Goal: Navigation & Orientation: Find specific page/section

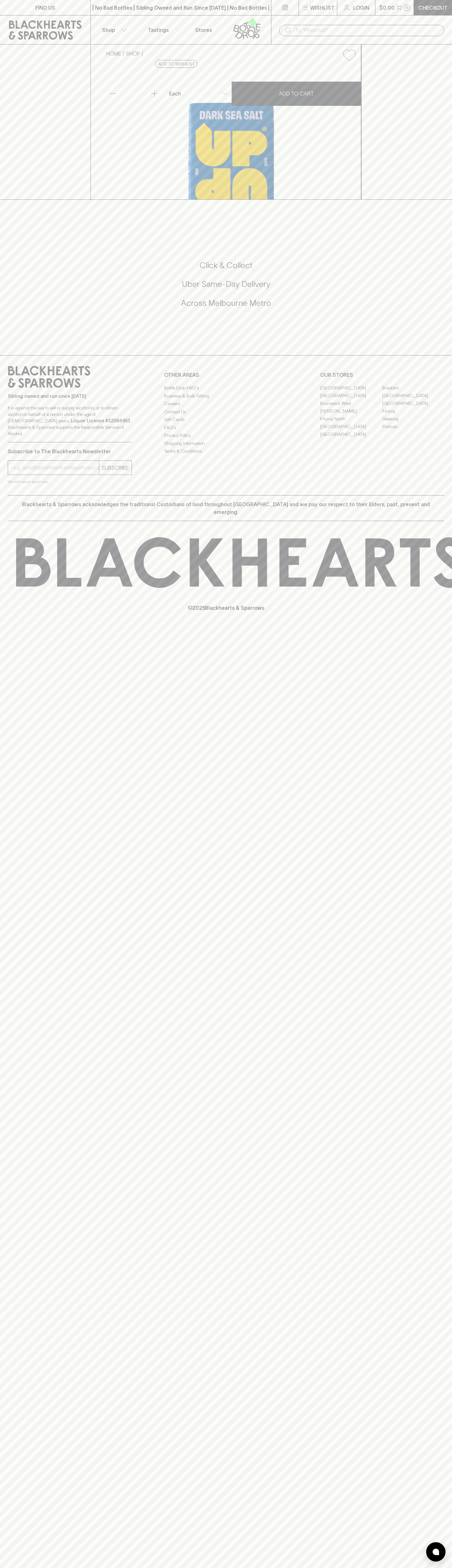
click at [175, 14] on div "| No Bad Bottles | Sibling Owned and Run Since [DATE] | No Bad Bottles | Siblin…" at bounding box center [180, 7] width 181 height 15
click at [447, 1335] on div "FIND US | No Bad Bottles | Sibling Owned and Run Since [DATE] | No Bad Bottles …" at bounding box center [226, 784] width 452 height 1568
click at [228, 1567] on html "FIND US | No Bad Bottles | Sibling Owned and Run Since 2006 | No Bad Bottles | …" at bounding box center [226, 784] width 452 height 1568
click at [17, 317] on div "Click & Collect Uber Same-Day Delivery Across Melbourne Metro" at bounding box center [226, 288] width 436 height 57
